Goal: Information Seeking & Learning: Learn about a topic

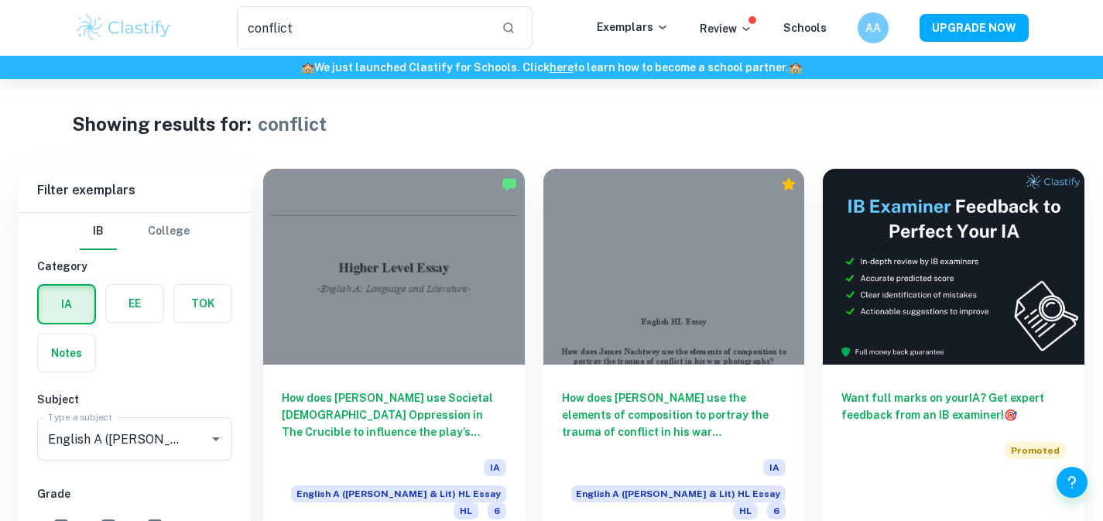
scroll to position [742, 0]
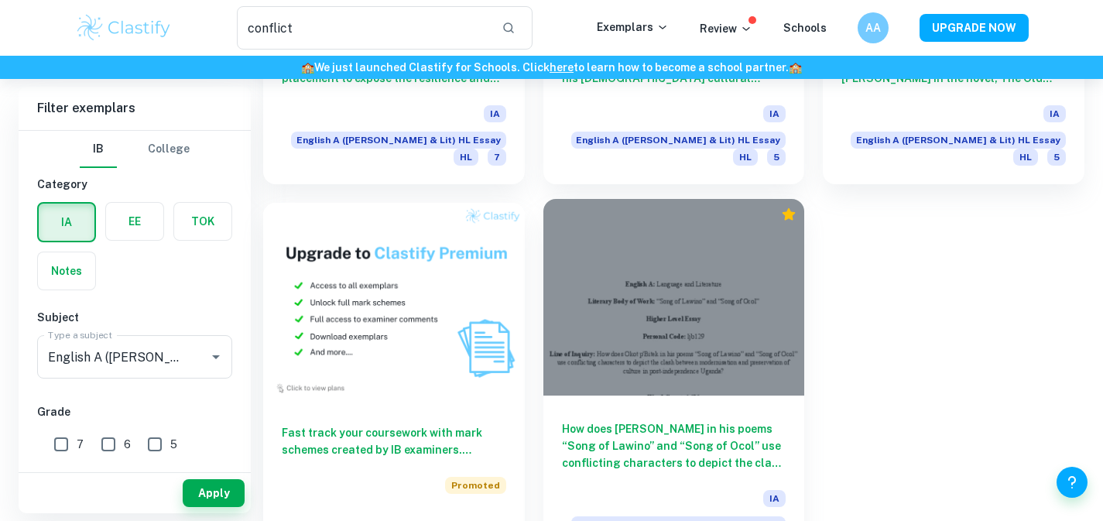
click at [721, 287] on div at bounding box center [674, 297] width 262 height 196
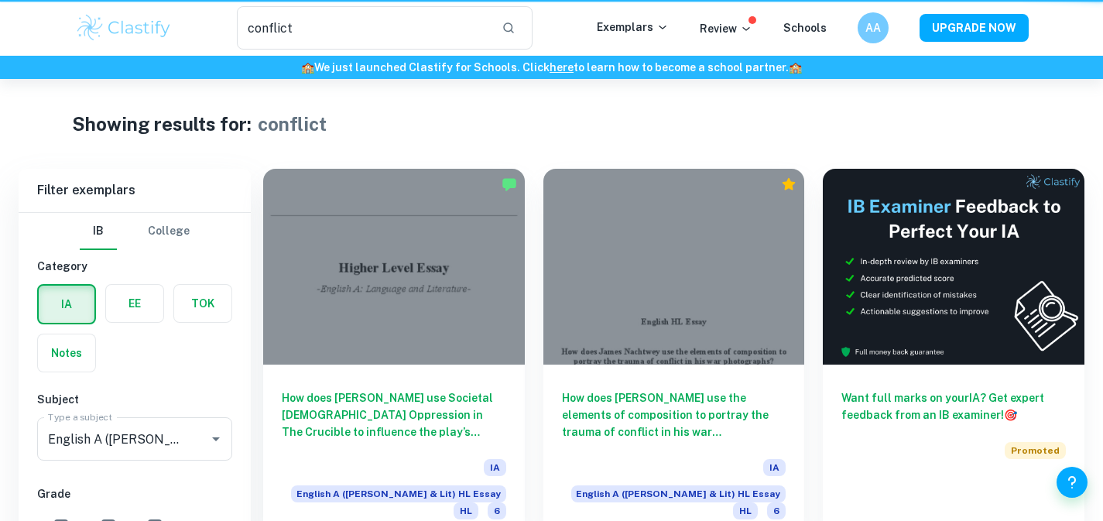
scroll to position [742, 0]
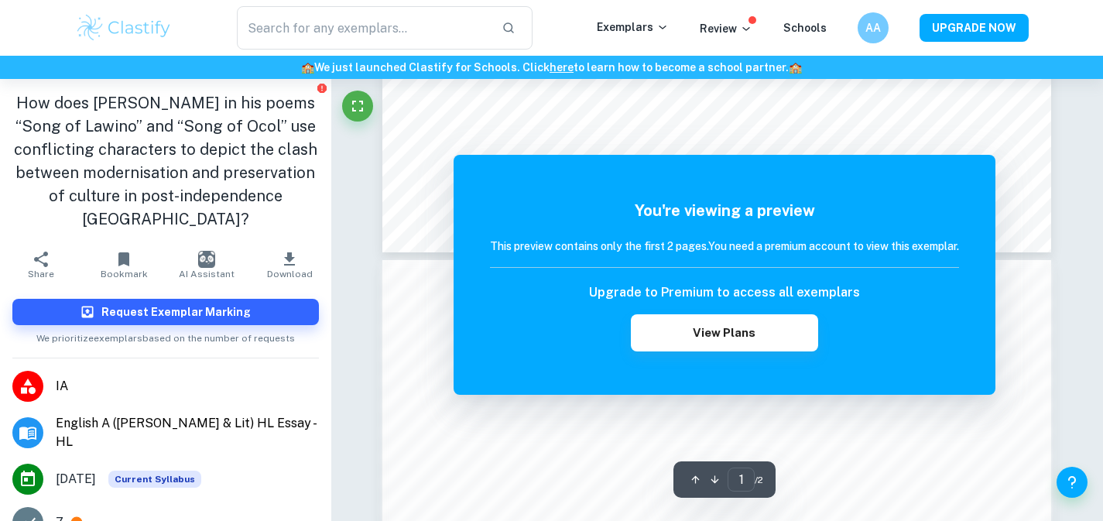
scroll to position [787, 0]
